Goal: Task Accomplishment & Management: Manage account settings

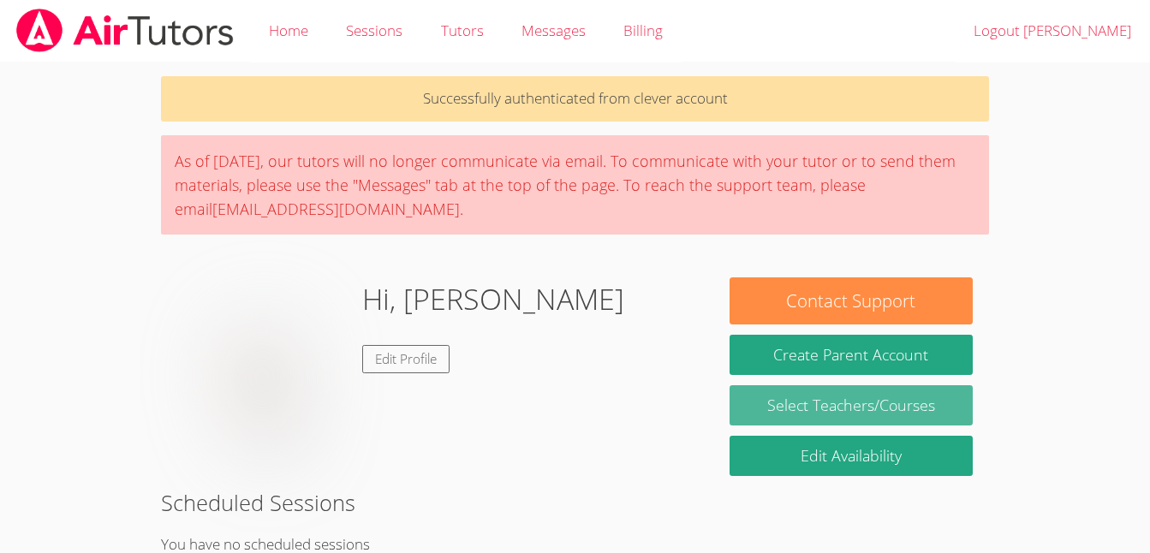
click at [873, 403] on link "Select Teachers/Courses" at bounding box center [851, 405] width 243 height 40
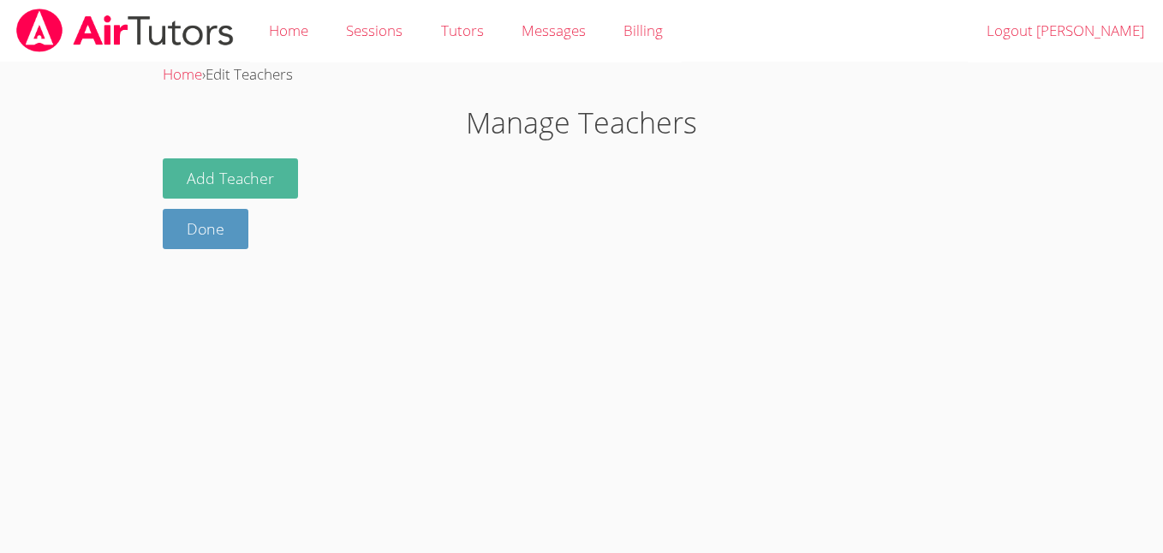
click at [189, 182] on button "Add Teacher" at bounding box center [230, 178] width 135 height 40
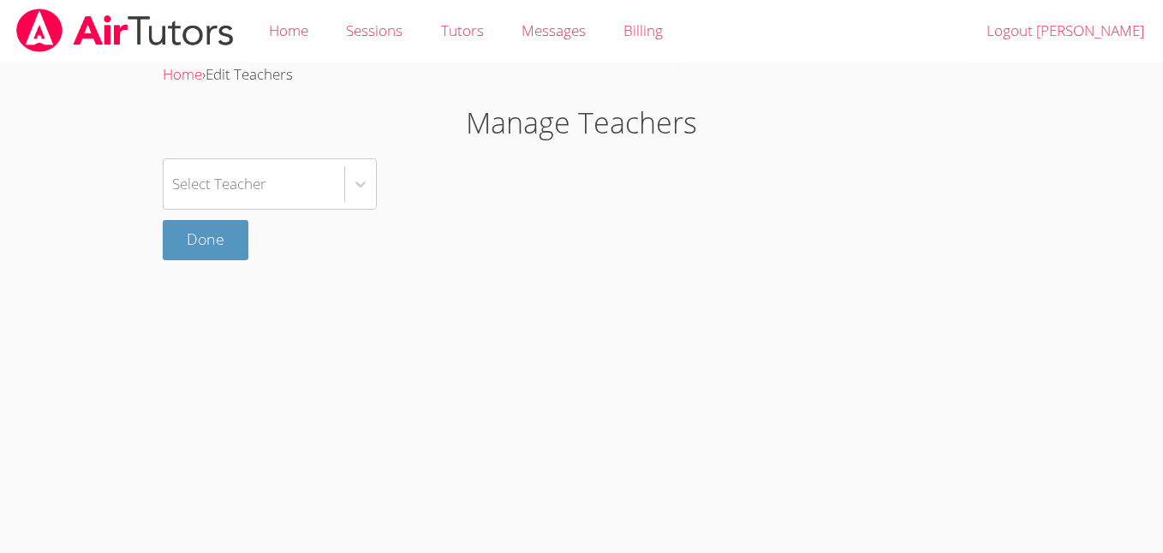
click at [180, 314] on body "Home Sessions Tutors Messages Billing Logout Ahmad Omar Home › Edit Teachers Ma…" at bounding box center [581, 276] width 1163 height 553
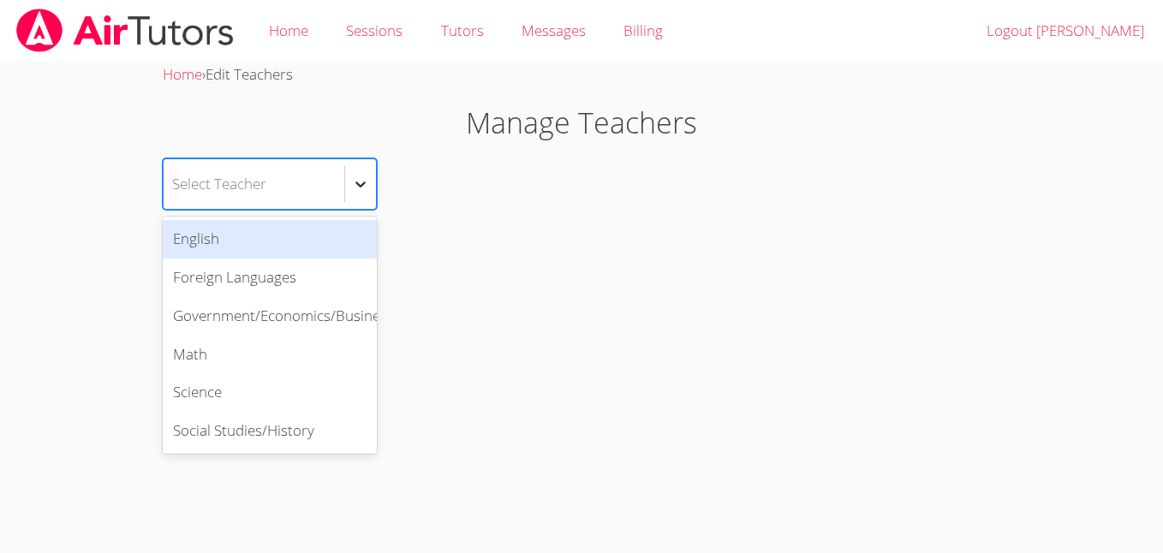
click at [365, 187] on icon at bounding box center [360, 184] width 17 height 17
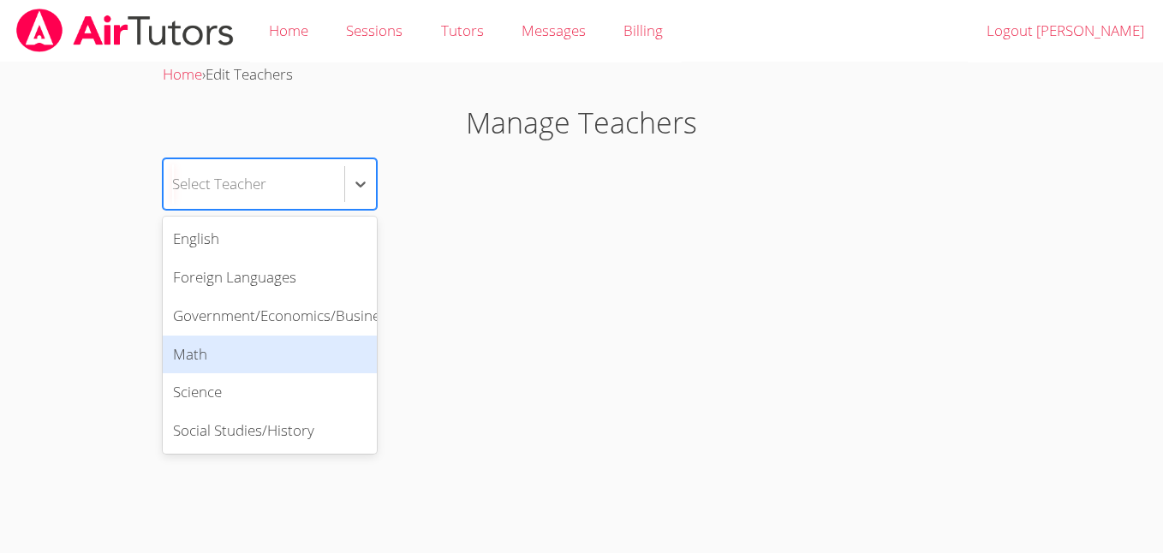
click at [279, 360] on div "Math" at bounding box center [270, 355] width 214 height 39
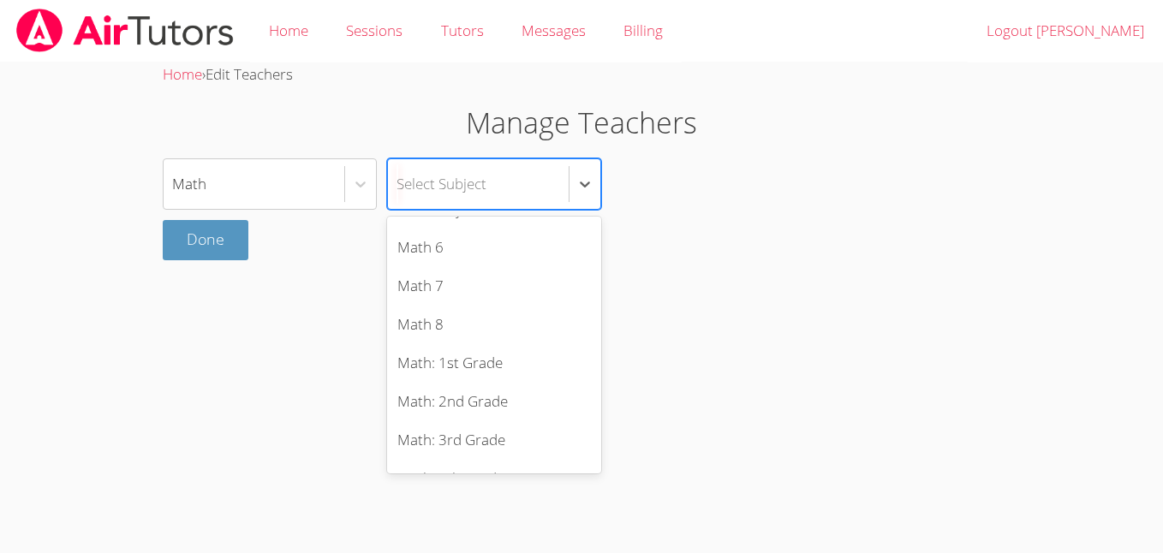
scroll to position [163, 0]
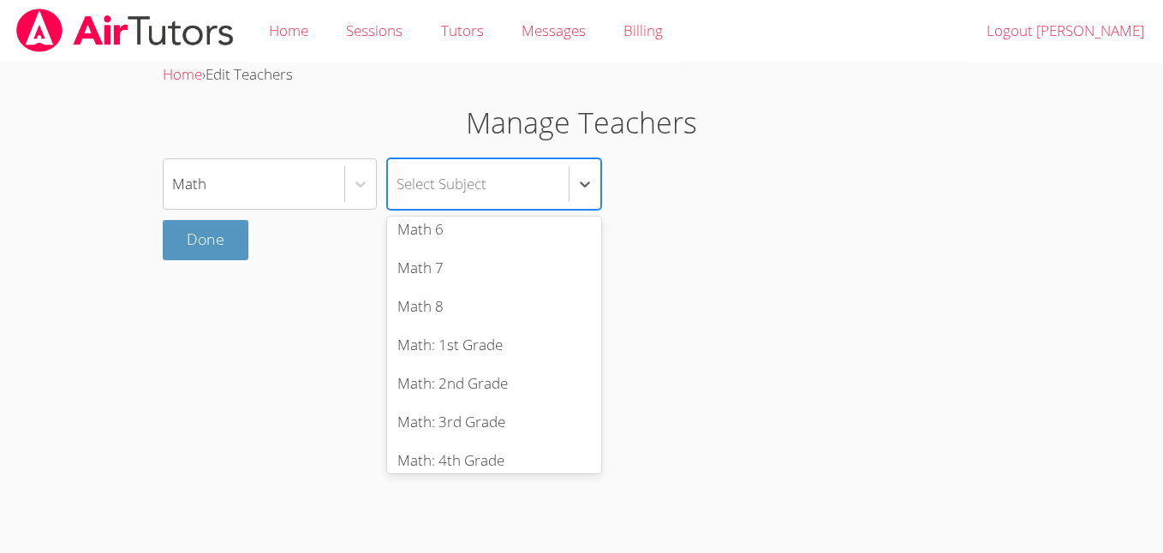
click at [471, 305] on div "Math 8" at bounding box center [494, 307] width 214 height 39
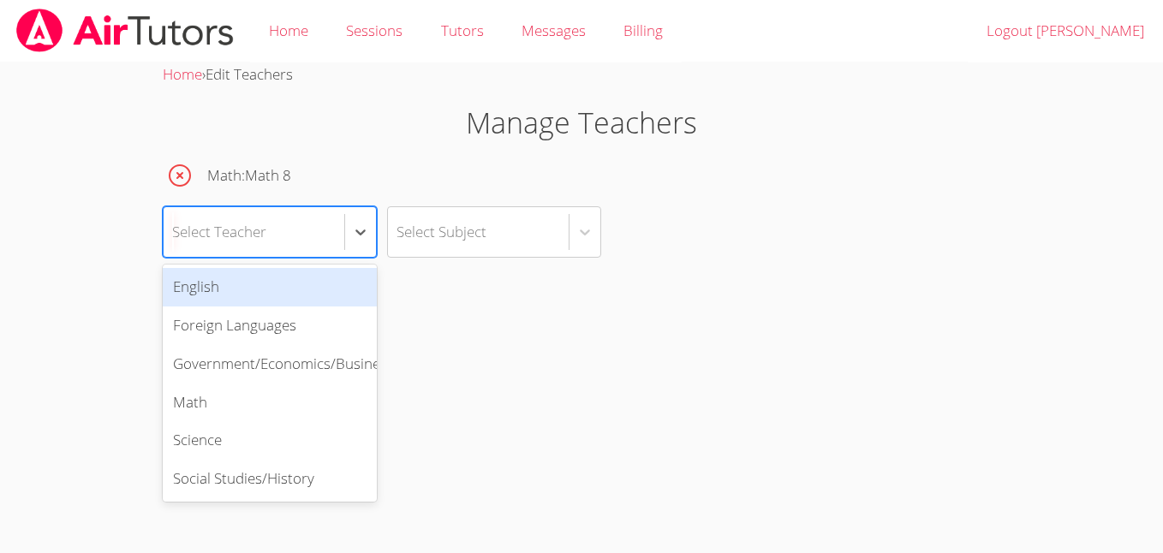
click at [272, 409] on div "Math" at bounding box center [270, 403] width 214 height 39
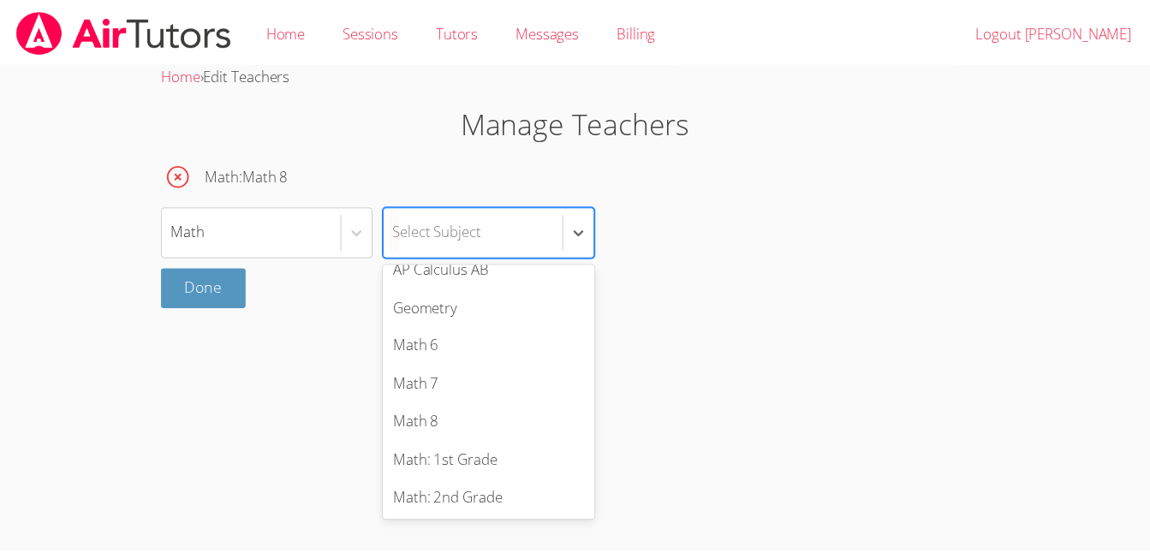
scroll to position [85, 0]
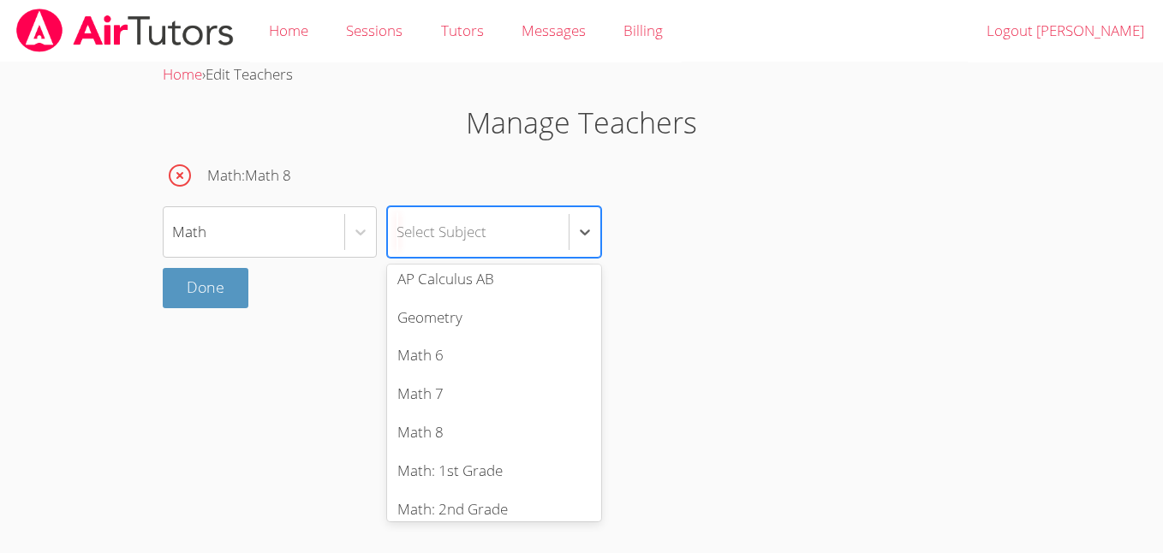
click at [457, 436] on div "Math 8" at bounding box center [494, 433] width 214 height 39
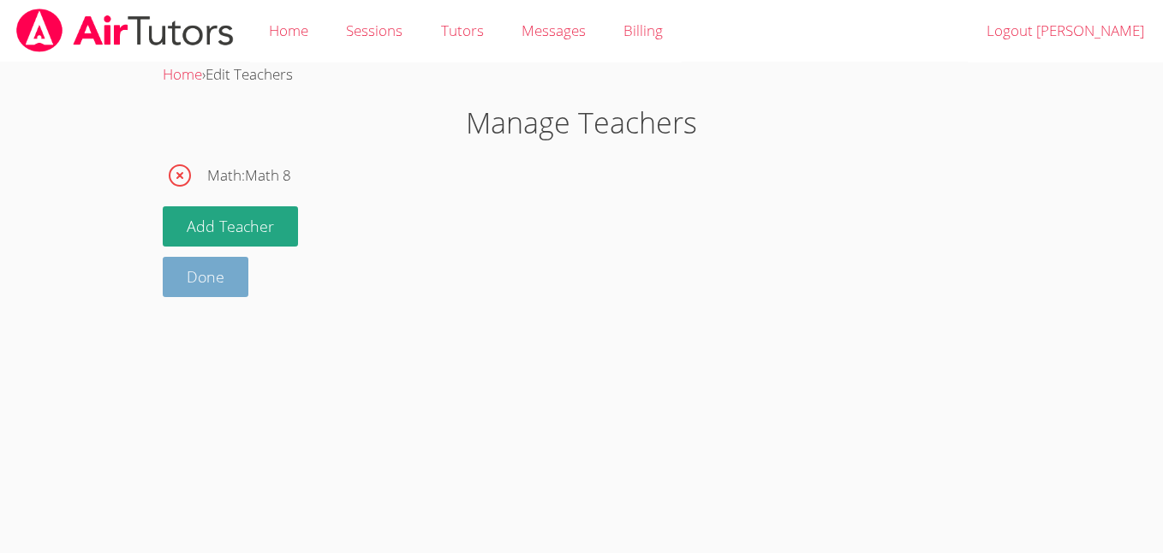
click at [232, 280] on link "Done" at bounding box center [206, 277] width 86 height 40
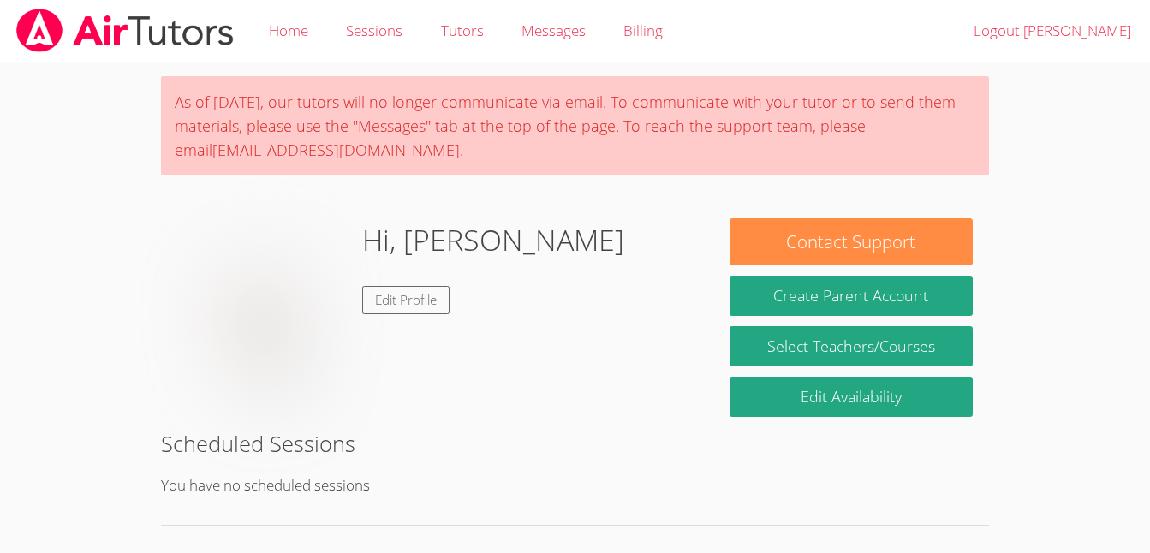
scroll to position [24, 0]
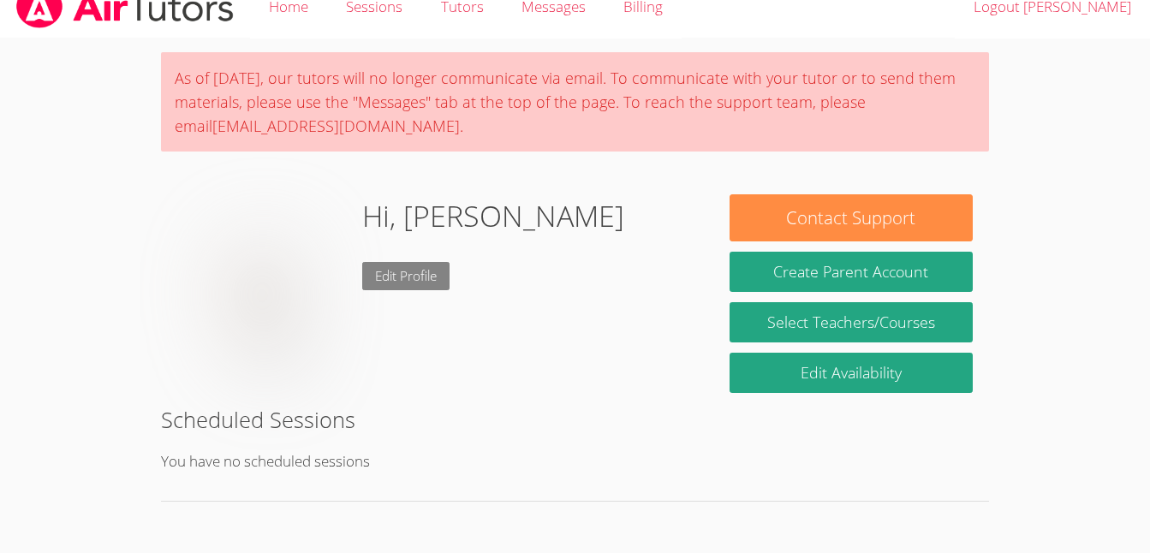
click at [418, 272] on link "Edit Profile" at bounding box center [405, 276] width 87 height 28
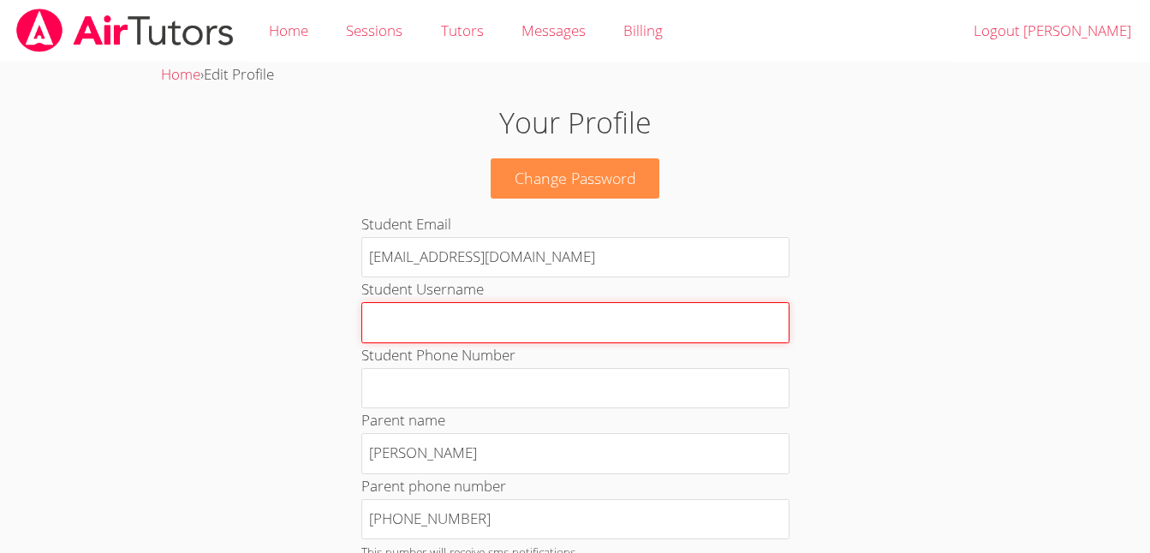
click at [548, 316] on input "Student Username" at bounding box center [575, 322] width 428 height 41
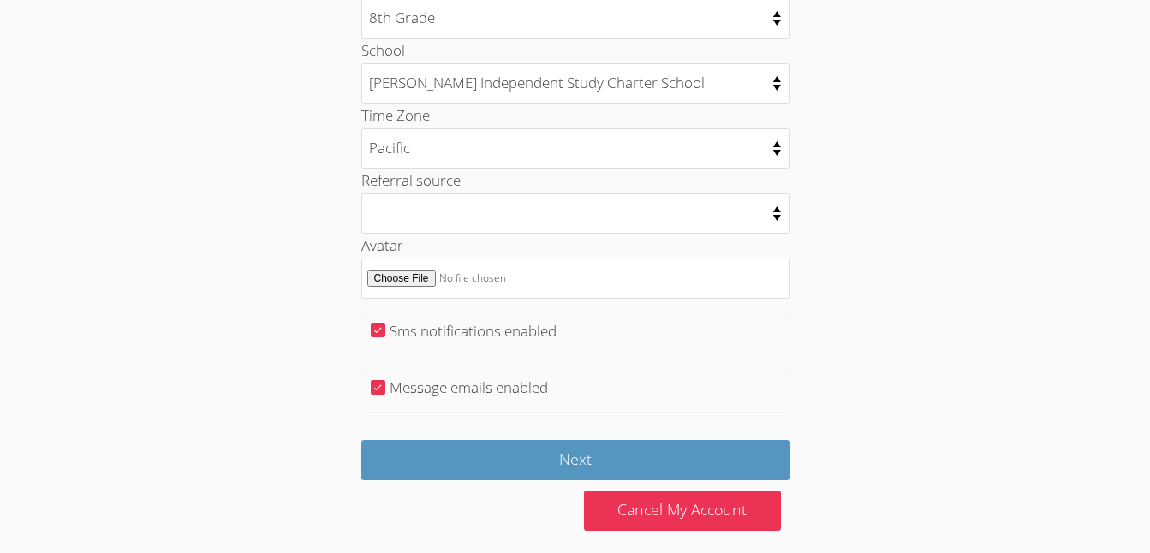
scroll to position [892, 0]
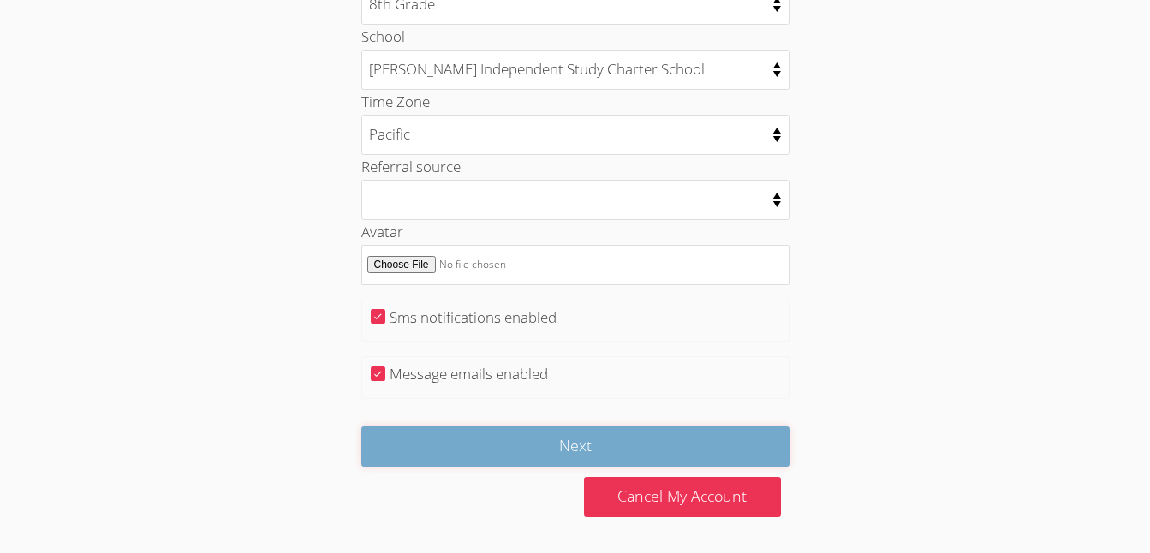
click at [739, 457] on input "Next" at bounding box center [575, 447] width 428 height 40
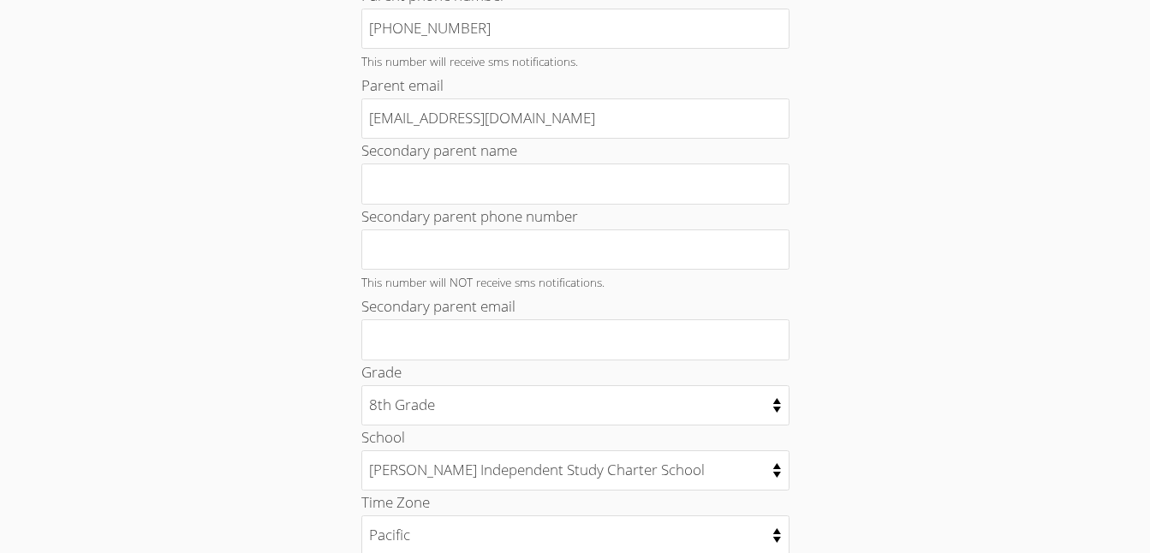
scroll to position [134, 0]
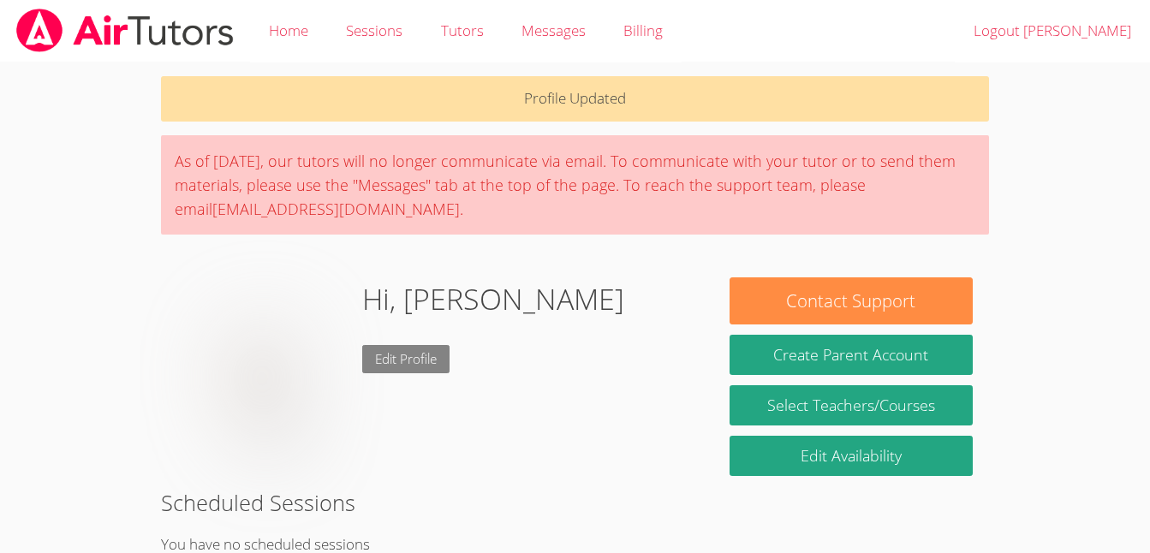
click at [445, 346] on link "Edit Profile" at bounding box center [405, 359] width 87 height 28
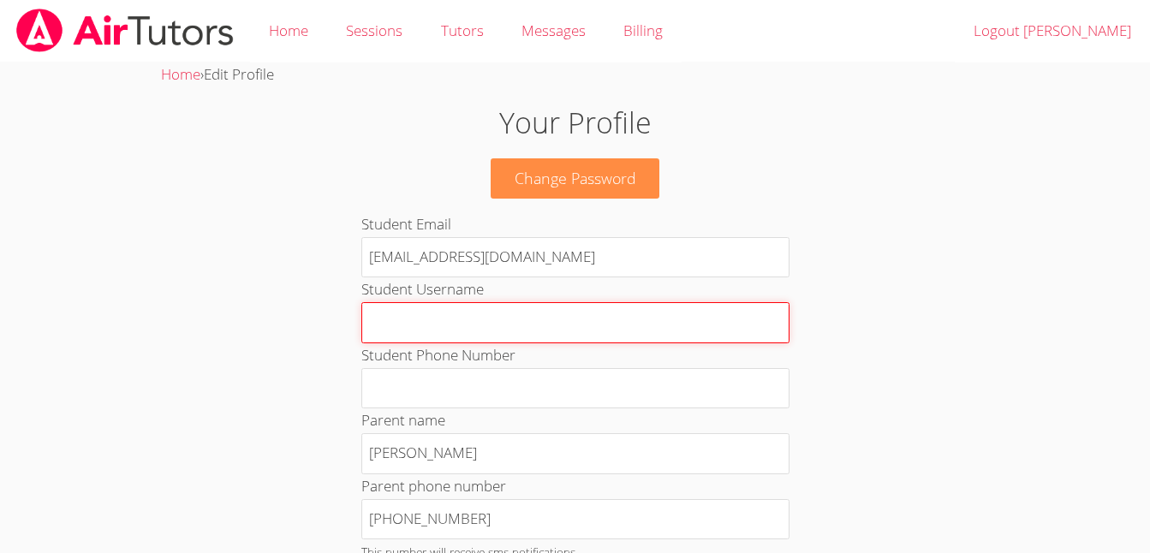
click at [397, 317] on input "Student Username" at bounding box center [575, 322] width 428 height 41
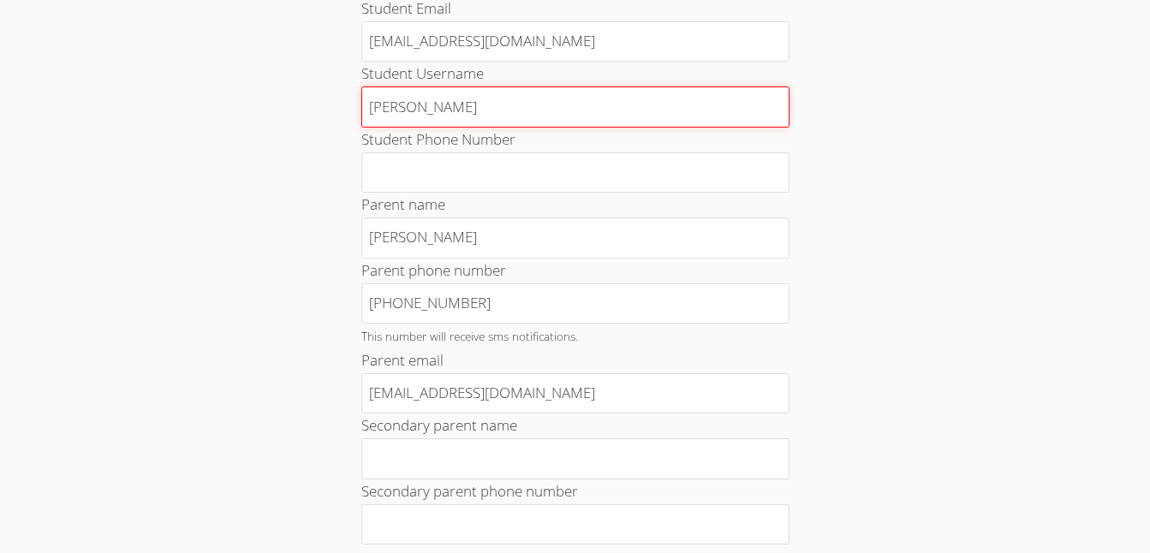
scroll to position [221, 0]
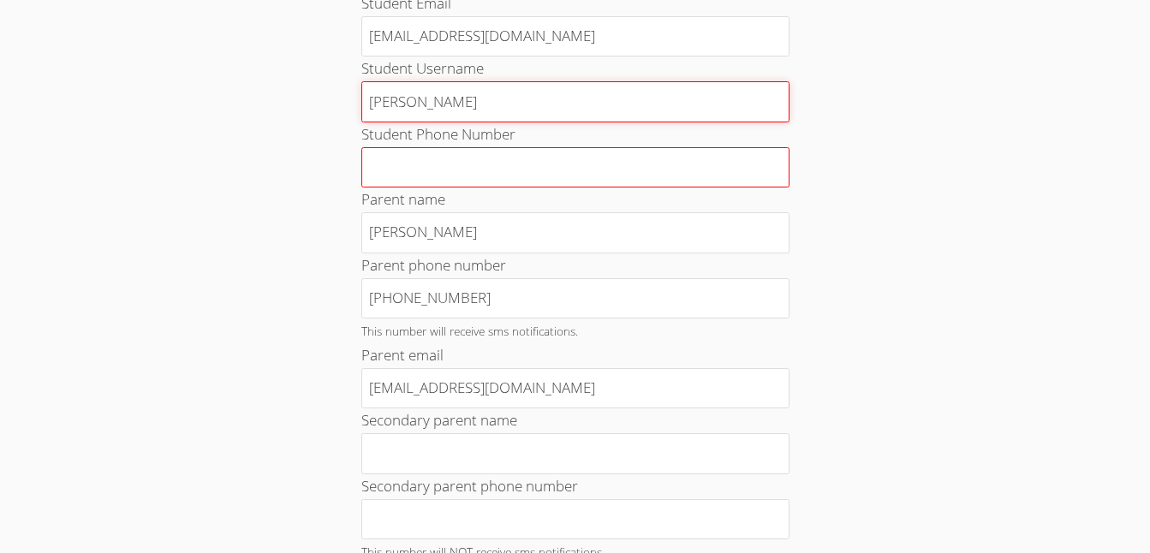
type input "[PERSON_NAME]"
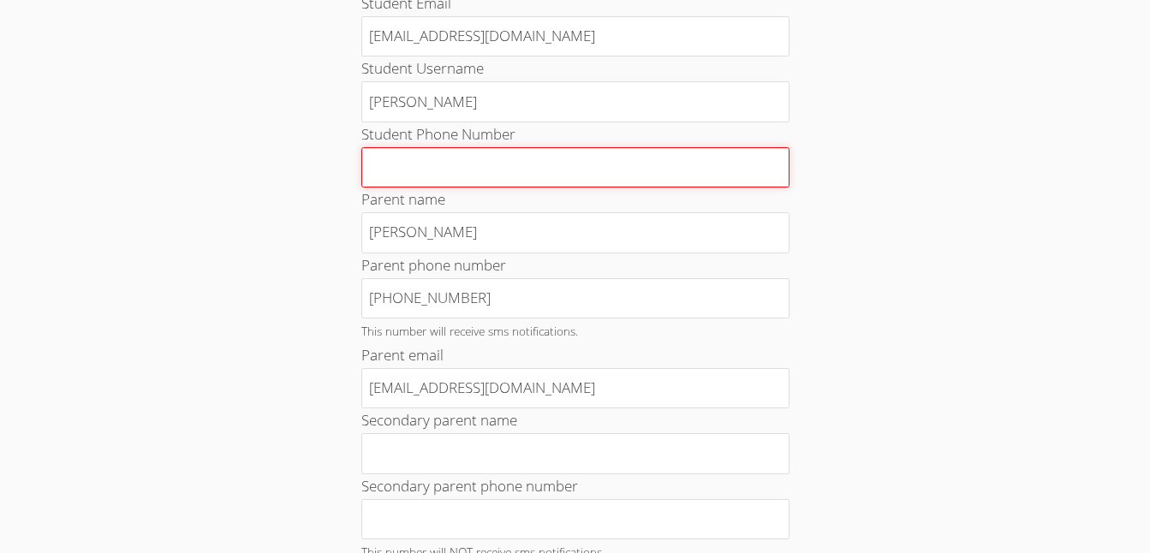
click at [441, 176] on input "Student Phone Number" at bounding box center [575, 167] width 428 height 41
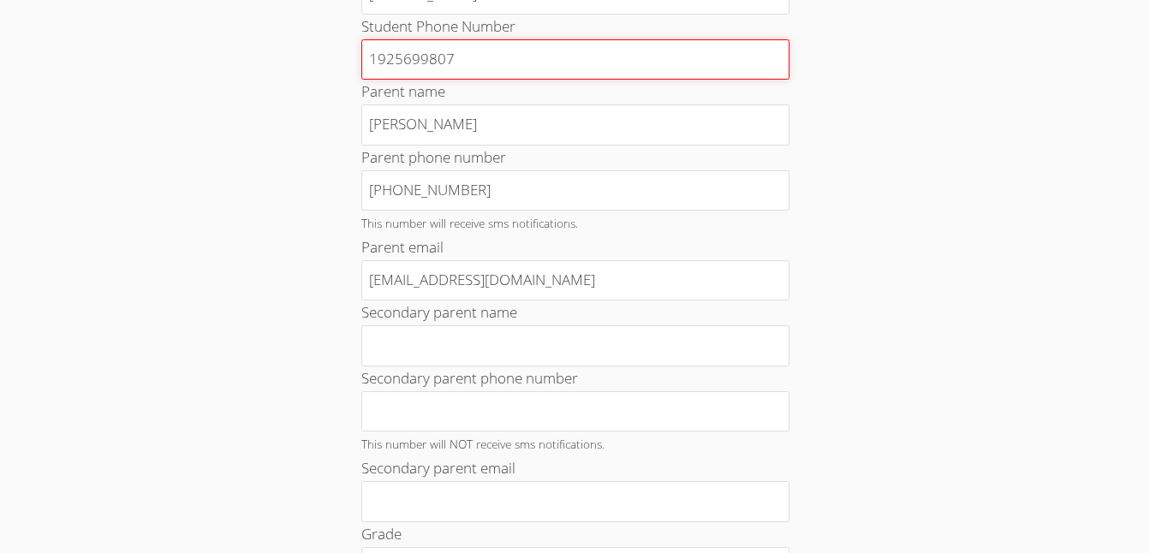
scroll to position [386, 0]
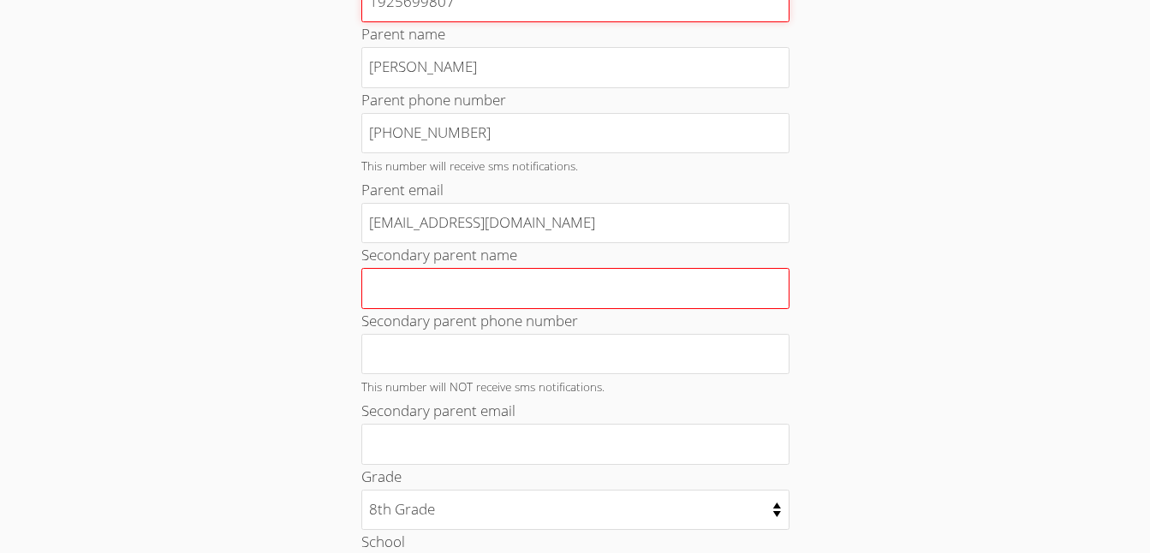
type input "1925699807"
click at [711, 301] on input "Secondary parent name" at bounding box center [575, 288] width 428 height 41
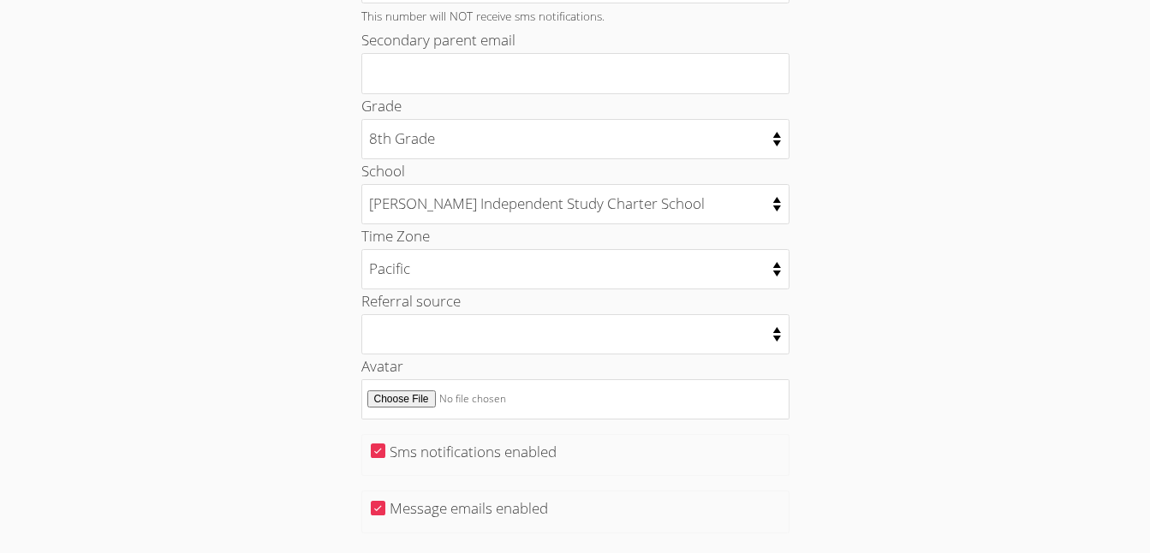
scroll to position [797, 0]
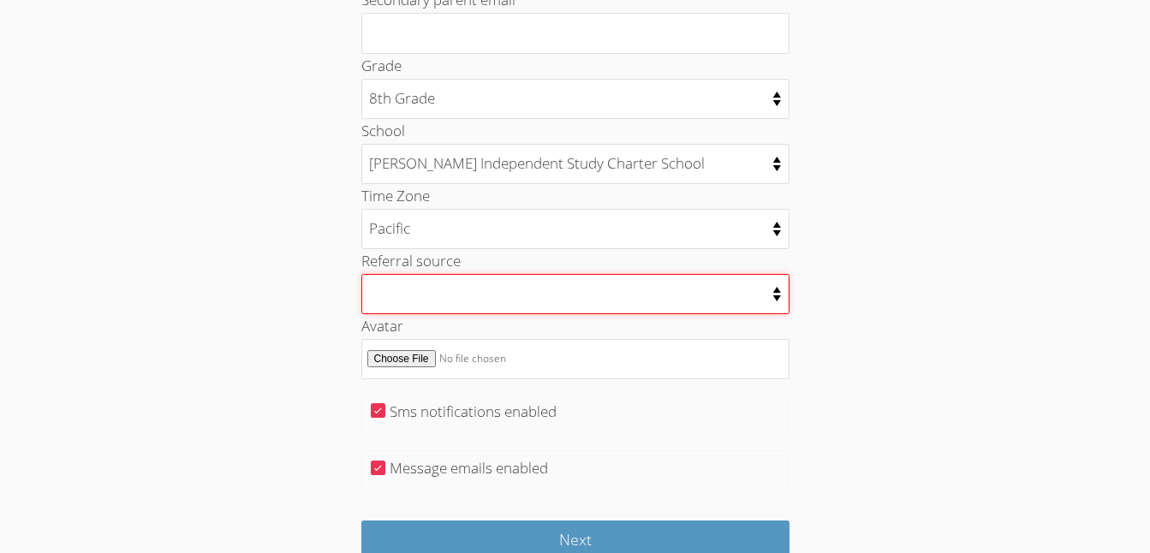
click at [705, 299] on select "College counselor Educational consultant Facebook Family referral Newspaper Sch…" at bounding box center [575, 294] width 428 height 40
select select "other"
click at [361, 274] on select "College counselor Educational consultant Facebook Family referral Newspaper Sch…" at bounding box center [575, 294] width 428 height 40
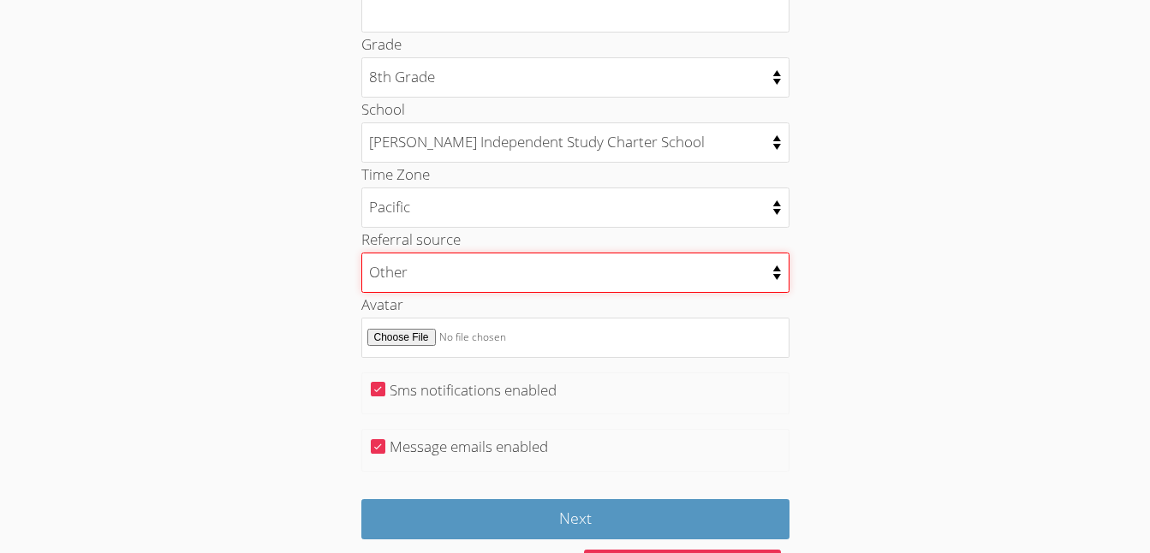
scroll to position [892, 0]
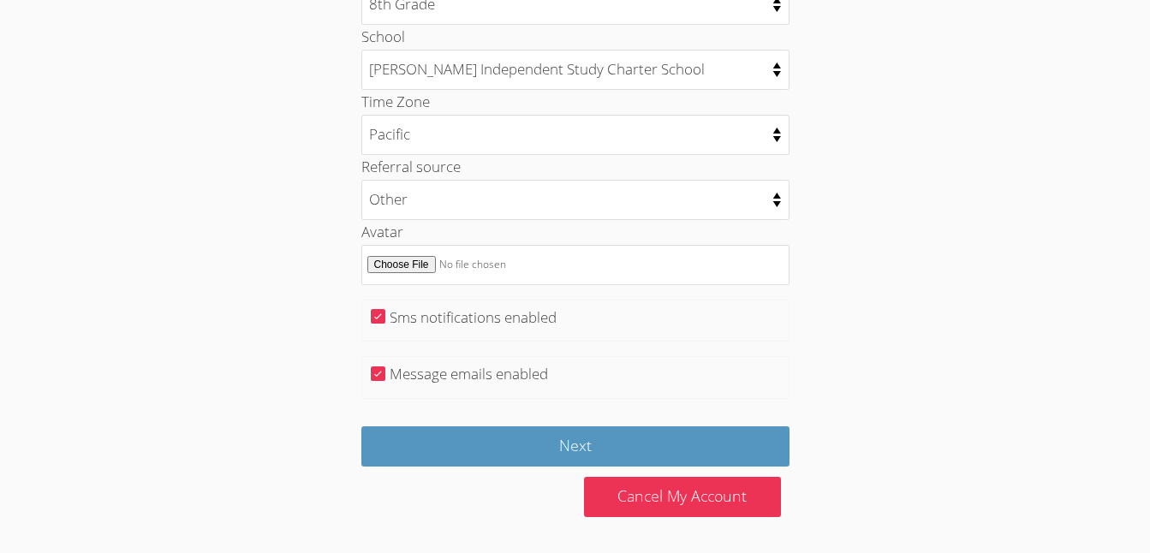
click at [493, 380] on label "Message emails enabled" at bounding box center [469, 374] width 158 height 20
click at [385, 380] on input "Message emails enabled" at bounding box center [378, 374] width 15 height 15
checkbox input "false"
click at [509, 324] on label "Sms notifications enabled" at bounding box center [473, 318] width 167 height 20
click at [385, 324] on input "Sms notifications enabled" at bounding box center [378, 316] width 15 height 15
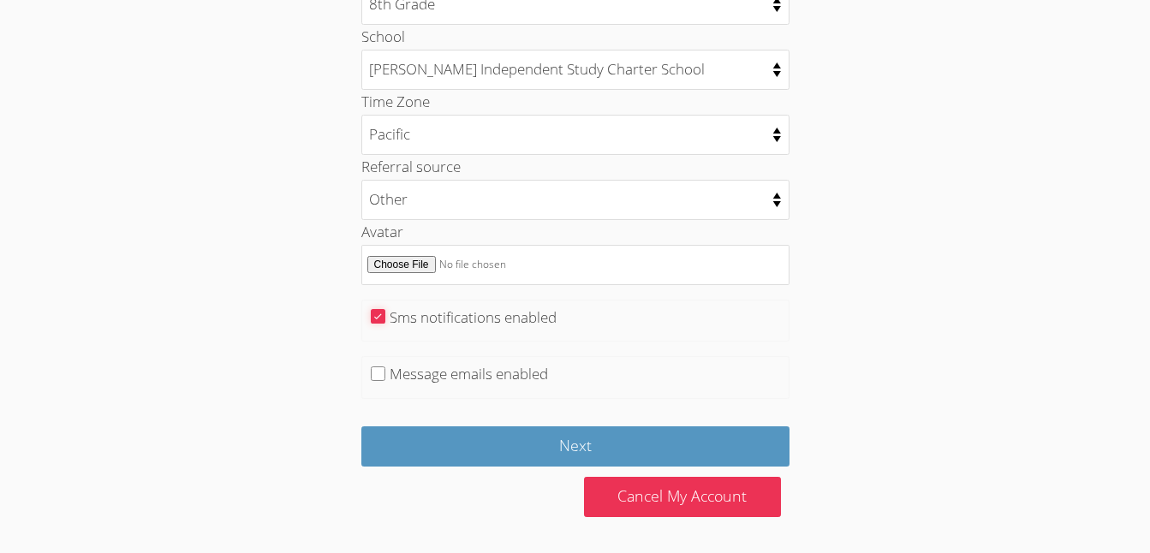
checkbox input "false"
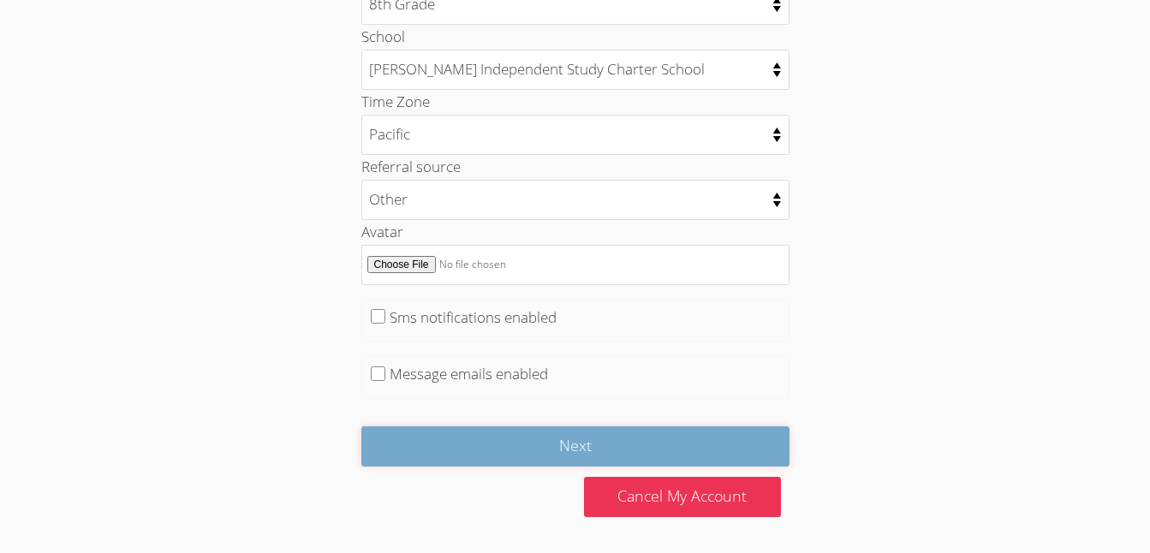
click at [528, 457] on input "Next" at bounding box center [575, 447] width 428 height 40
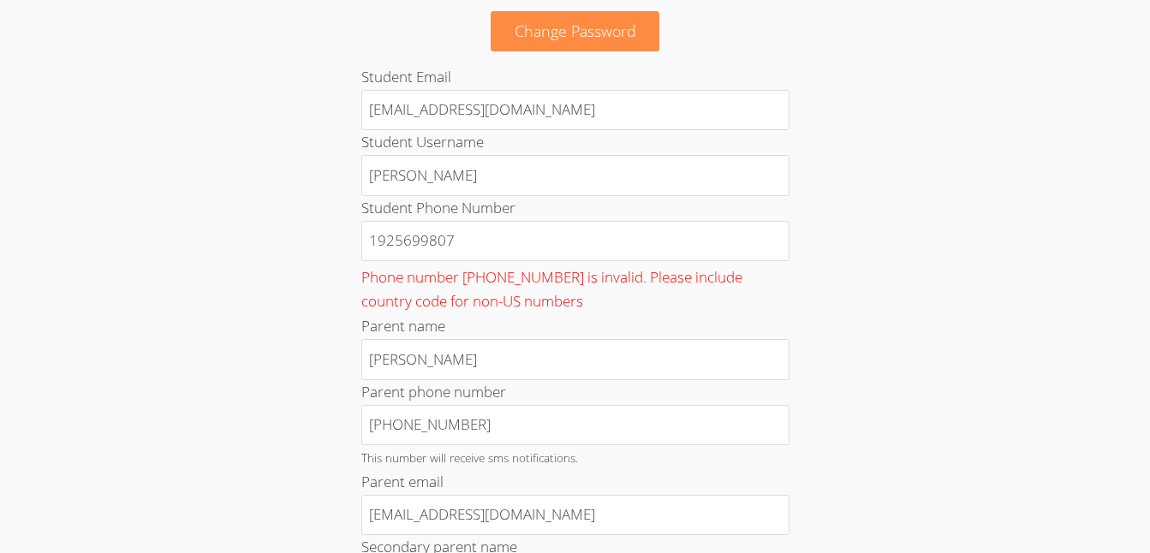
scroll to position [159, 0]
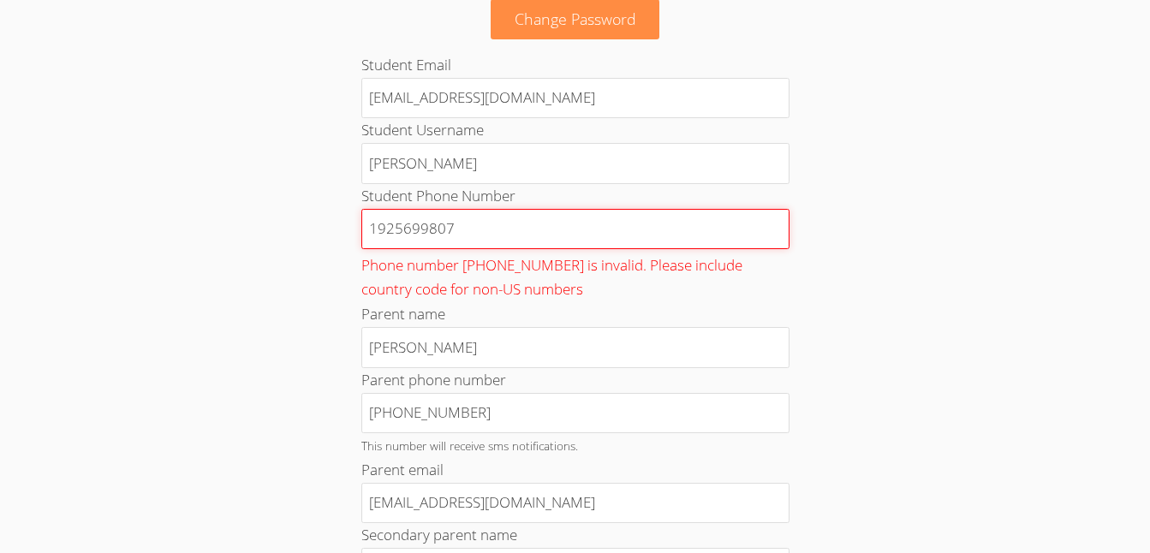
click at [370, 231] on input "1925699807" at bounding box center [575, 229] width 428 height 41
click at [367, 224] on input "1925699807" at bounding box center [575, 229] width 428 height 41
click at [375, 227] on input "1925699807" at bounding box center [575, 229] width 428 height 41
click at [379, 238] on input "1925699807" at bounding box center [575, 229] width 428 height 41
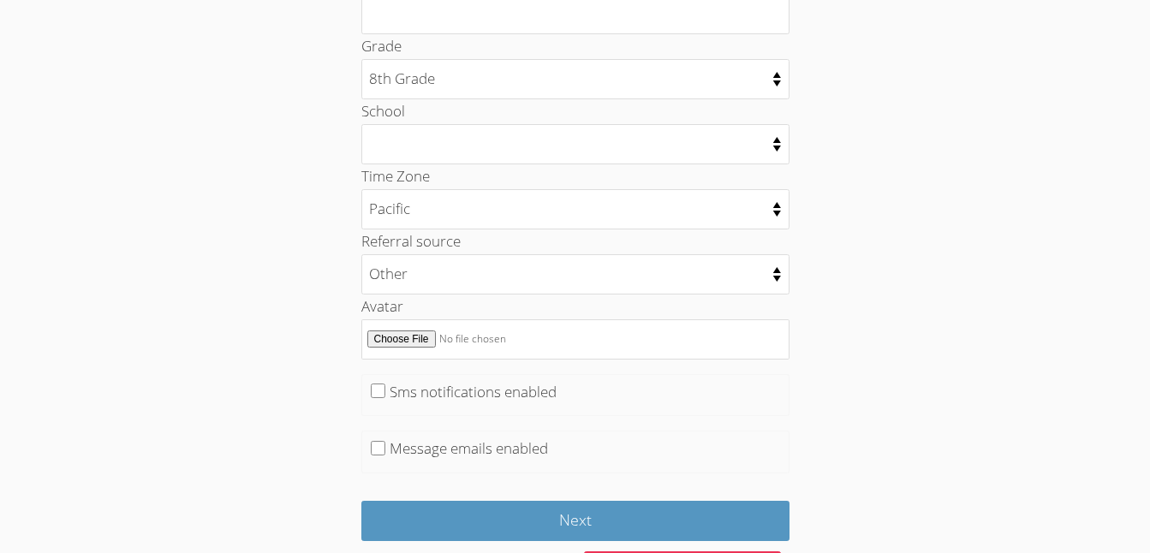
scroll to position [945, 0]
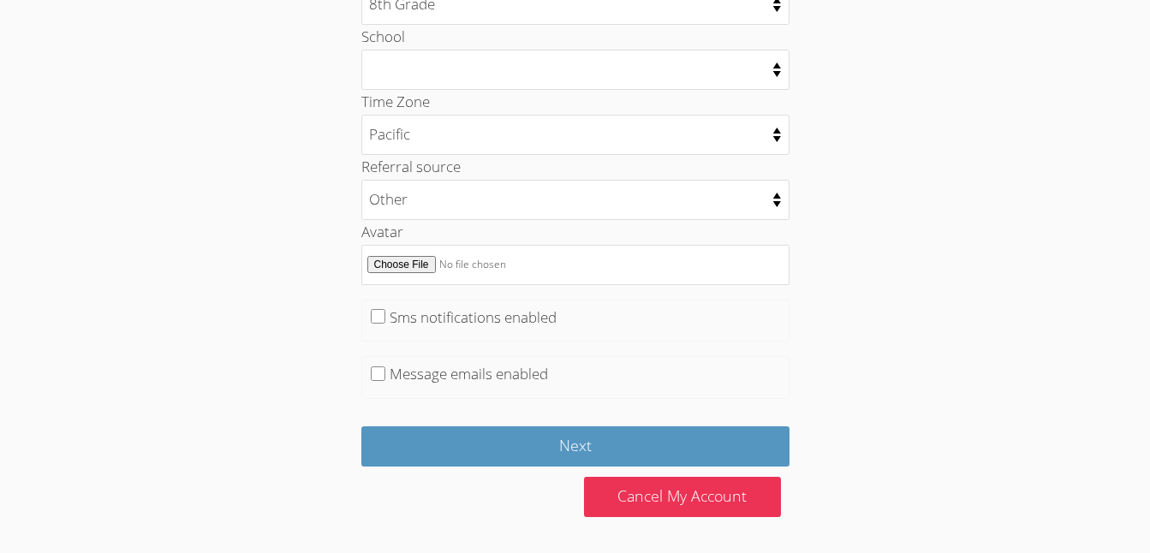
type input "1-925699807"
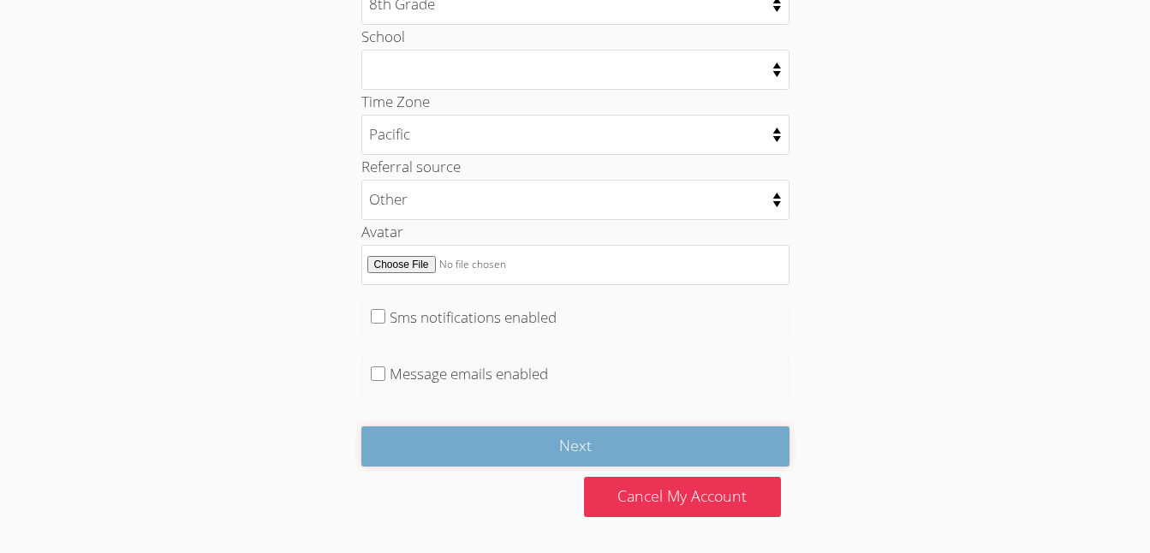
click at [620, 455] on input "Next" at bounding box center [575, 447] width 428 height 40
